Goal: Task Accomplishment & Management: Complete application form

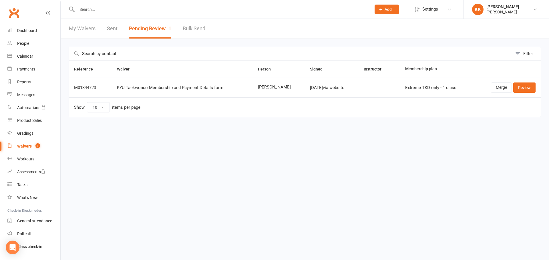
click at [149, 25] on button "Pending Review 1" at bounding box center [150, 29] width 42 height 20
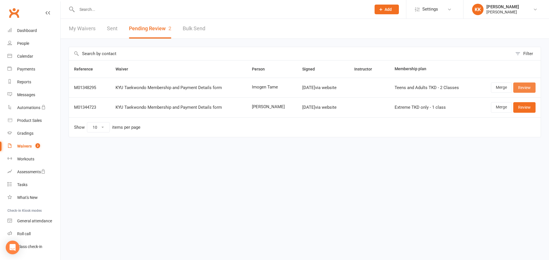
click at [524, 88] on link "Review" at bounding box center [524, 88] width 22 height 10
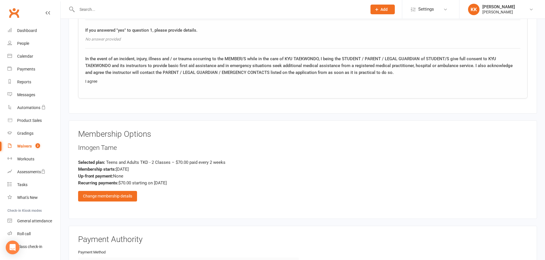
scroll to position [543, 0]
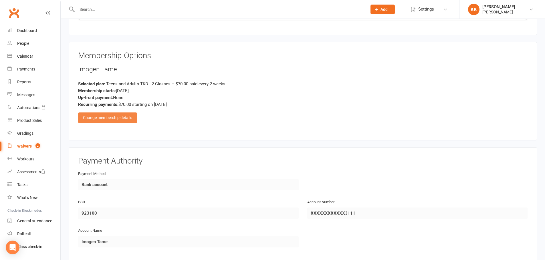
click at [126, 120] on div "Change membership details" at bounding box center [107, 118] width 59 height 10
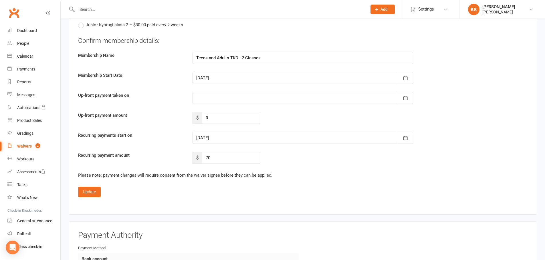
scroll to position [886, 0]
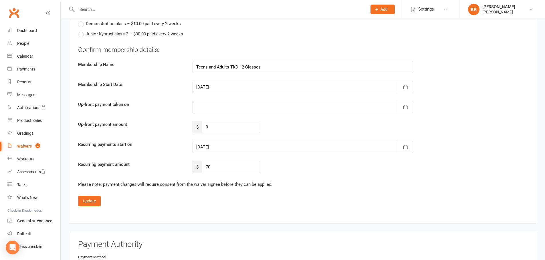
click at [222, 86] on div at bounding box center [302, 87] width 220 height 12
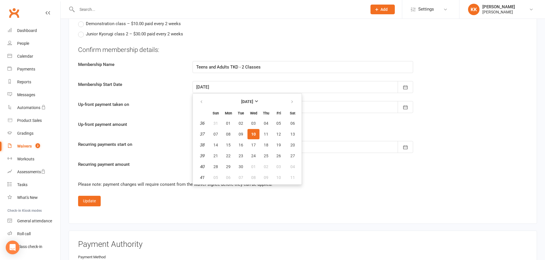
click at [255, 131] on button "10" at bounding box center [253, 134] width 12 height 10
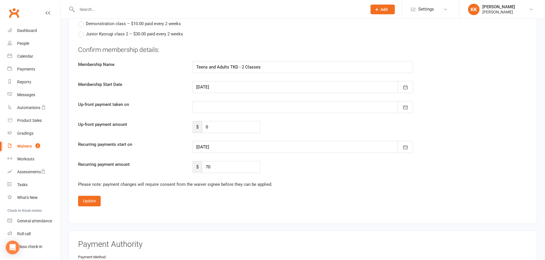
click at [216, 145] on div at bounding box center [302, 147] width 220 height 12
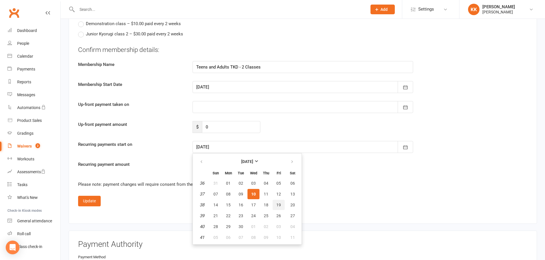
click at [278, 204] on span "19" at bounding box center [278, 205] width 5 height 5
type input "19 Sep 2025"
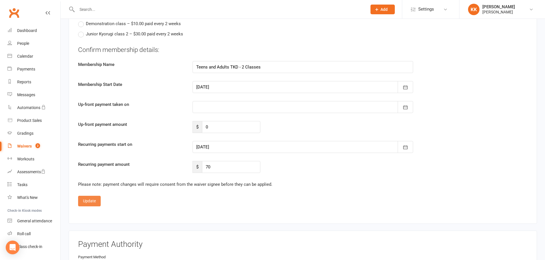
click at [93, 202] on button "Update" at bounding box center [89, 201] width 23 height 10
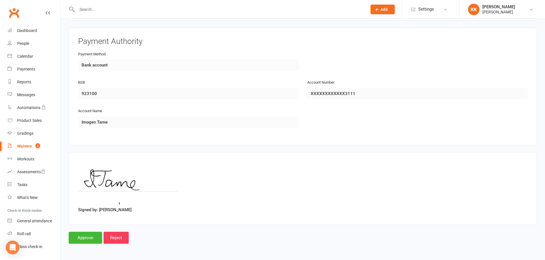
scroll to position [663, 0]
click at [87, 236] on input "Approve" at bounding box center [85, 238] width 33 height 12
